Goal: Task Accomplishment & Management: Use online tool/utility

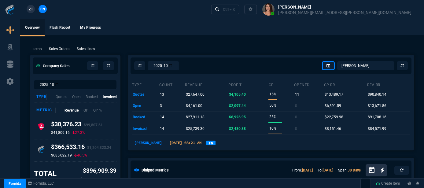
select select "12: [PERSON_NAME]"
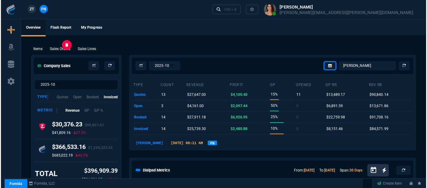
scroll to position [28, 0]
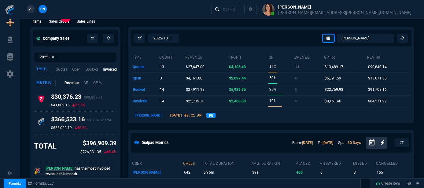
click at [60, 21] on p "Sales Orders" at bounding box center [59, 22] width 20 height 6
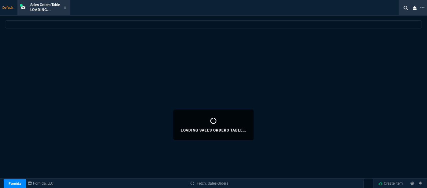
select select
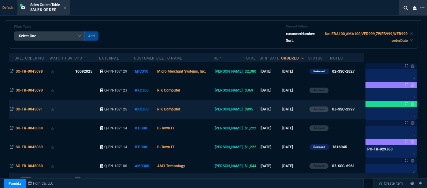
click at [205, 114] on td "R K Computer" at bounding box center [184, 109] width 57 height 19
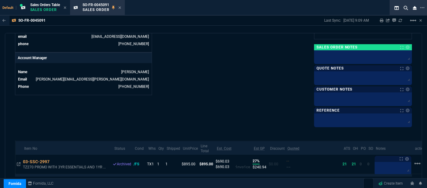
scroll to position [317, 0]
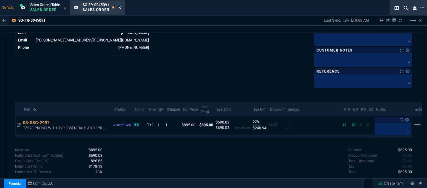
click at [119, 6] on icon at bounding box center [119, 8] width 3 height 4
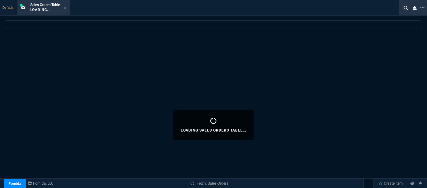
select select
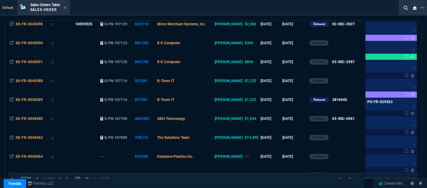
scroll to position [83, 0]
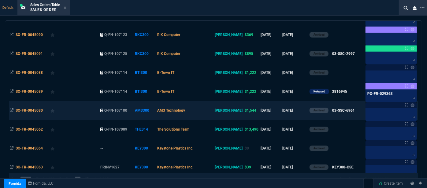
click at [210, 112] on td "AM3 Technology" at bounding box center [184, 110] width 57 height 19
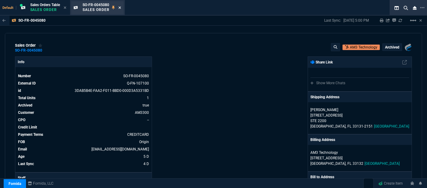
click at [121, 7] on icon at bounding box center [119, 7] width 2 height 2
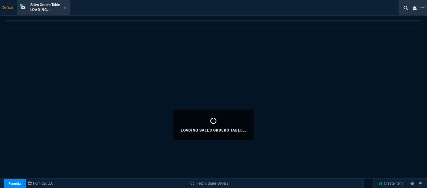
select select
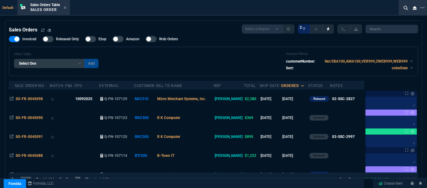
drag, startPoint x: 167, startPoint y: 56, endPoint x: 198, endPoint y: 36, distance: 36.5
click at [198, 36] on div "Invoiced Released Only Ebay Amazon Web Orders Filter Table Select One Add Filte…" at bounding box center [213, 56] width 409 height 40
